Goal: Task Accomplishment & Management: Manage account settings

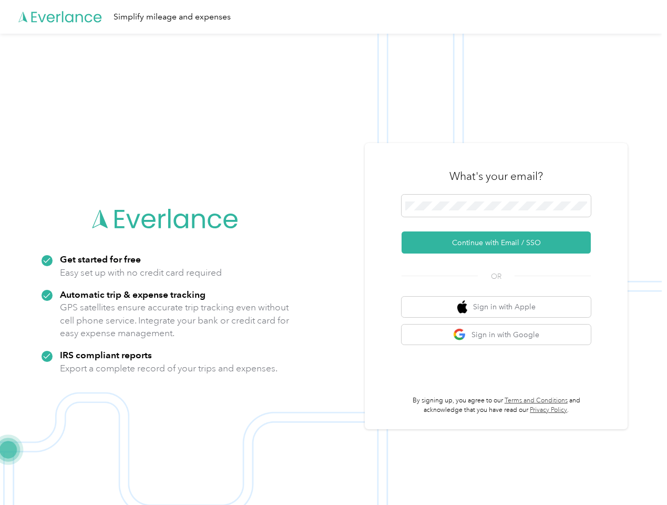
click at [333, 252] on img at bounding box center [331, 286] width 662 height 505
click at [333, 17] on div "Simplify mileage and expenses" at bounding box center [331, 17] width 662 height 34
click at [500, 242] on button "Continue with Email / SSO" at bounding box center [496, 242] width 189 height 22
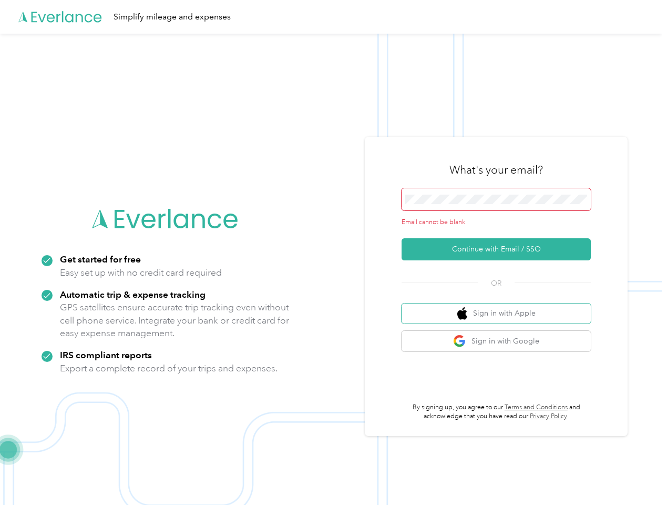
click at [500, 306] on button "Sign in with Apple" at bounding box center [496, 313] width 189 height 21
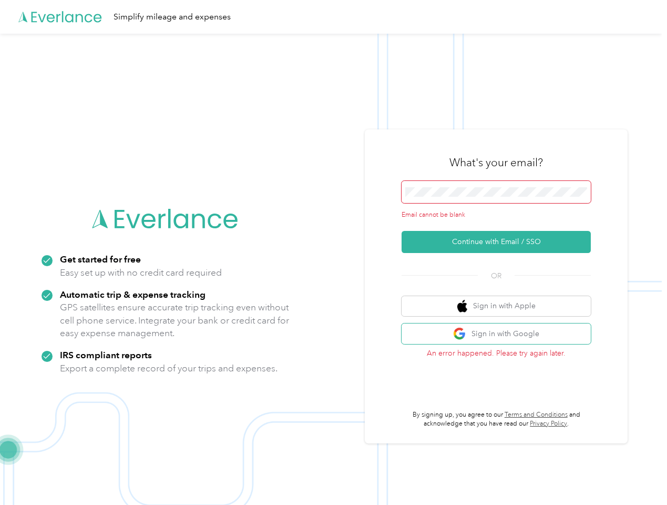
click at [500, 334] on button "Sign in with Google" at bounding box center [496, 333] width 189 height 21
